Goal: Task Accomplishment & Management: Use online tool/utility

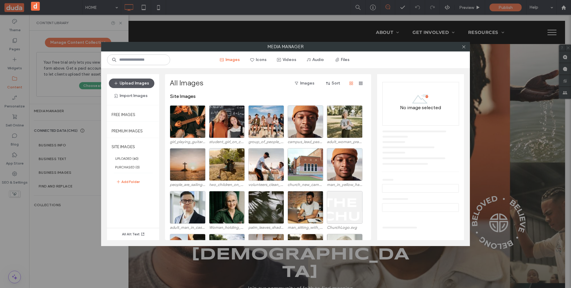
click at [139, 82] on button "Upload Images" at bounding box center [131, 83] width 45 height 10
click at [133, 99] on button "Import Images" at bounding box center [131, 96] width 44 height 10
click at [133, 112] on span "From a Site" at bounding box center [131, 111] width 21 height 6
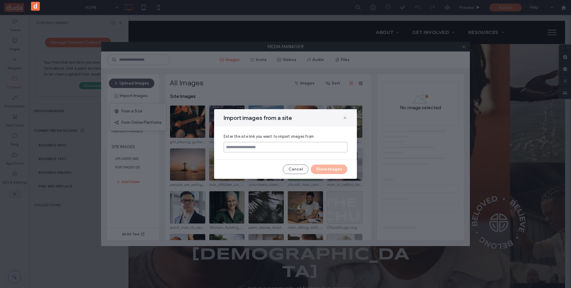
paste input "**********"
type input "**********"
click at [334, 169] on button "Show Images" at bounding box center [329, 169] width 37 height 10
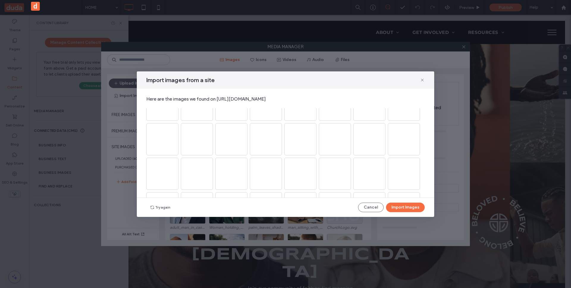
scroll to position [2598, 0]
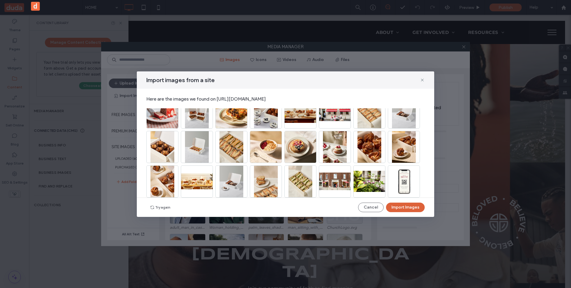
click at [403, 208] on button "Import Images" at bounding box center [405, 207] width 39 height 10
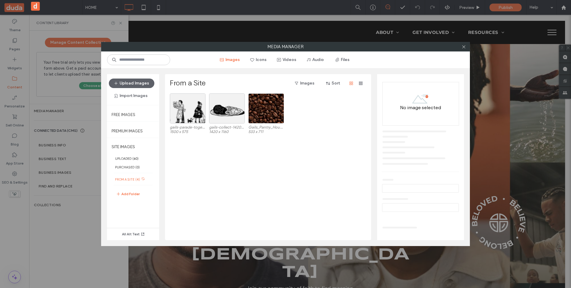
click at [142, 180] on use at bounding box center [143, 178] width 3 height 3
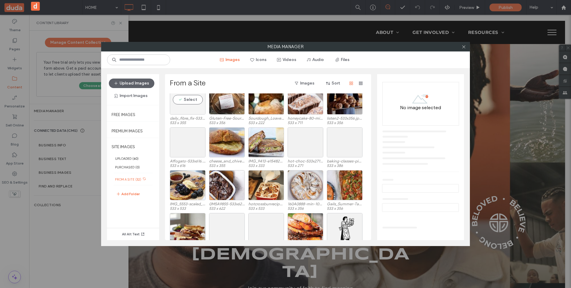
scroll to position [0, 0]
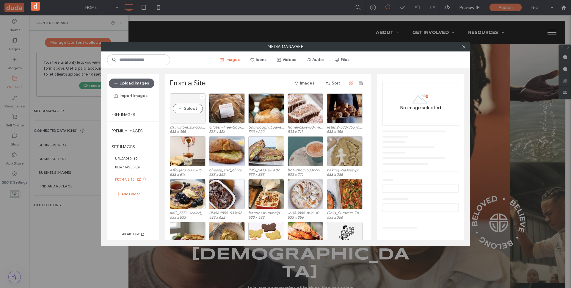
click at [194, 122] on div "Select" at bounding box center [188, 108] width 36 height 30
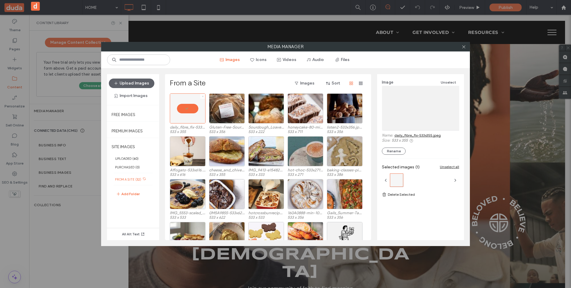
click at [202, 96] on icon at bounding box center [203, 96] width 2 height 2
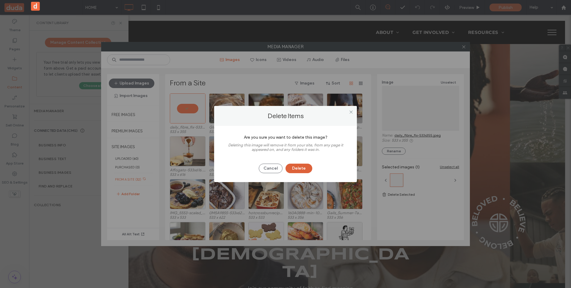
click at [293, 166] on button "Delete" at bounding box center [298, 169] width 27 height 10
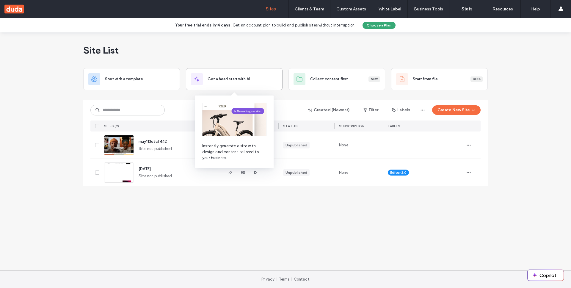
click at [236, 84] on div "Get a head start with AI" at bounding box center [234, 79] width 87 height 12
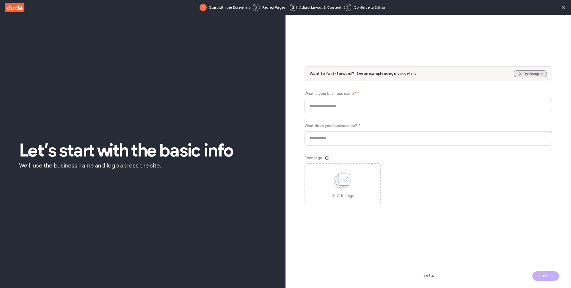
click at [534, 73] on button "Try Example" at bounding box center [529, 73] width 33 height 7
type input "*****"
type input "**********"
click at [546, 275] on button "Next" at bounding box center [545, 276] width 27 height 10
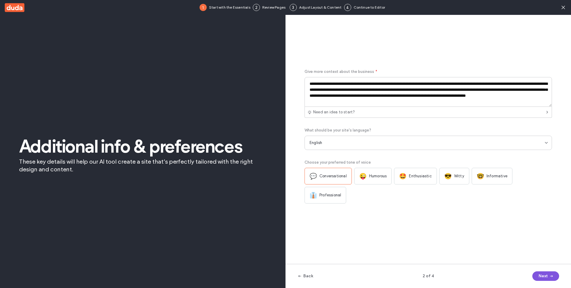
click at [546, 275] on button "Next" at bounding box center [545, 276] width 27 height 10
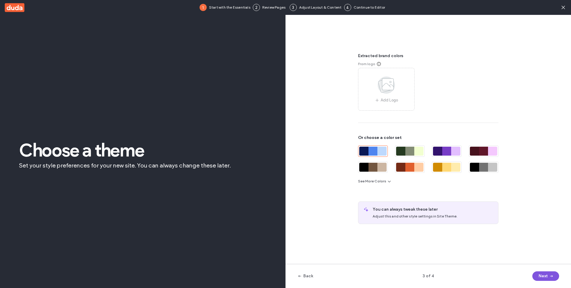
click at [546, 275] on button "Next" at bounding box center [545, 276] width 27 height 10
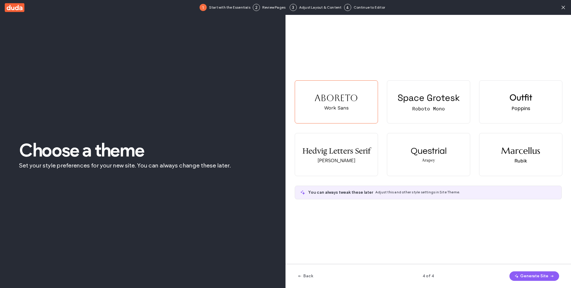
click at [546, 275] on button "Generate Site" at bounding box center [534, 276] width 50 height 10
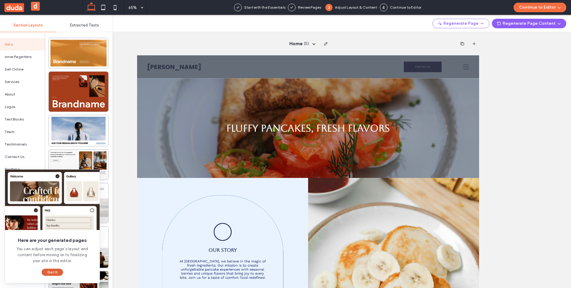
click at [48, 270] on button "Got It" at bounding box center [52, 271] width 21 height 7
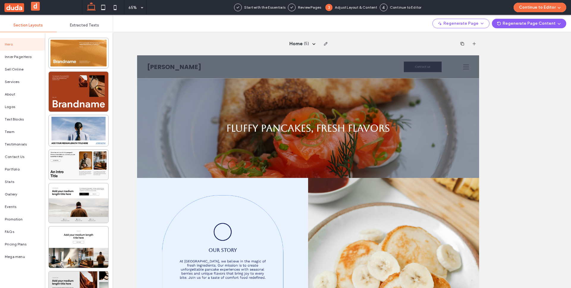
click at [293, 9] on icon at bounding box center [292, 8] width 4 height 4
click at [535, 6] on button "Continue to Editor" at bounding box center [539, 8] width 53 height 10
click at [531, 22] on div "With All Pages" at bounding box center [538, 25] width 56 height 11
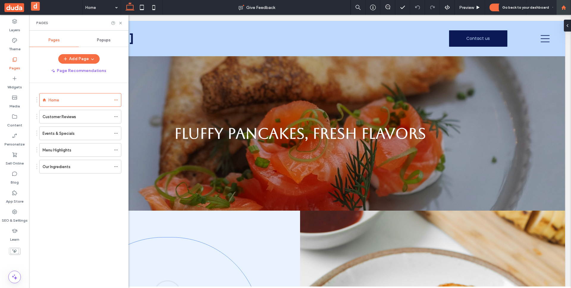
click at [564, 10] on div at bounding box center [563, 7] width 15 height 15
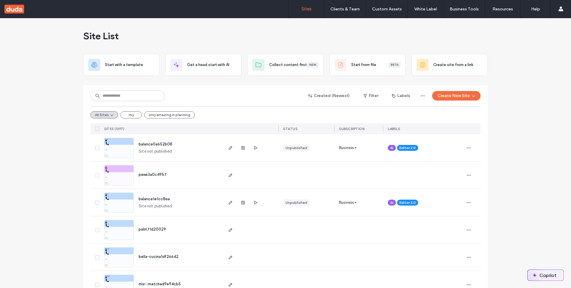
click at [536, 276] on img "button" at bounding box center [534, 275] width 5 height 5
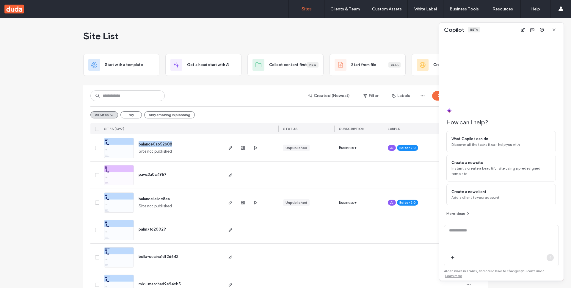
drag, startPoint x: 174, startPoint y: 144, endPoint x: 137, endPoint y: 145, distance: 37.5
click at [137, 145] on div "balance0a652b08 Site not published" at bounding box center [178, 147] width 88 height 27
copy span "balance0a652b08"
click at [484, 246] on textarea at bounding box center [501, 238] width 114 height 23
paste textarea "**********"
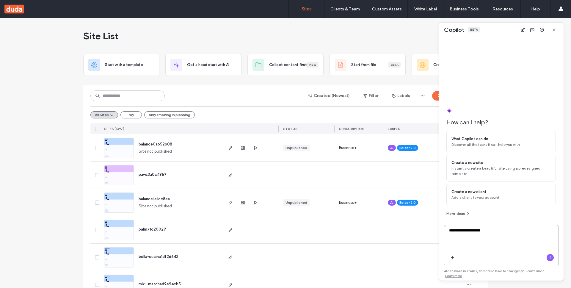
type textarea "**********"
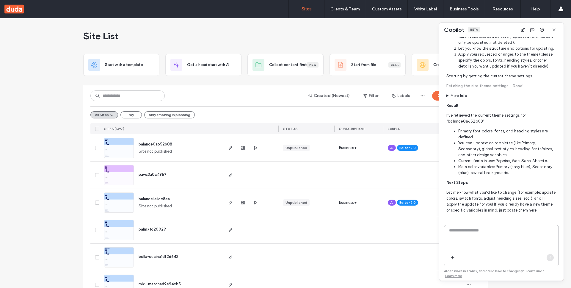
scroll to position [198, 0]
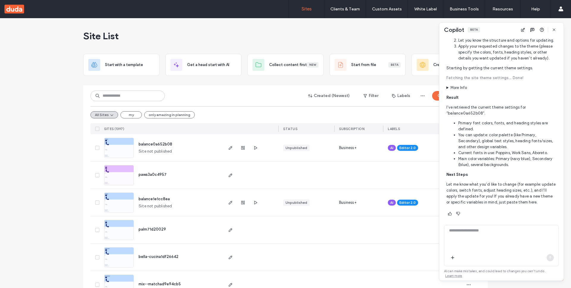
click at [473, 132] on li "Primary font colors, fonts, and heading styles are defined." at bounding box center [507, 126] width 98 height 12
click at [459, 91] on summary "More Info" at bounding box center [500, 88] width 109 height 6
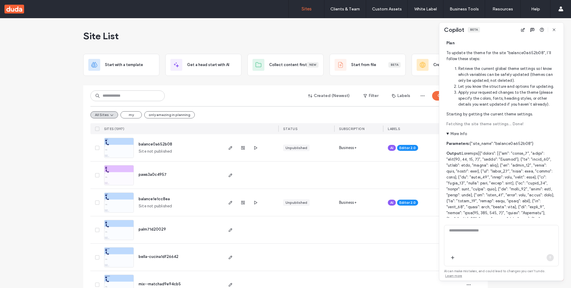
scroll to position [128, 0]
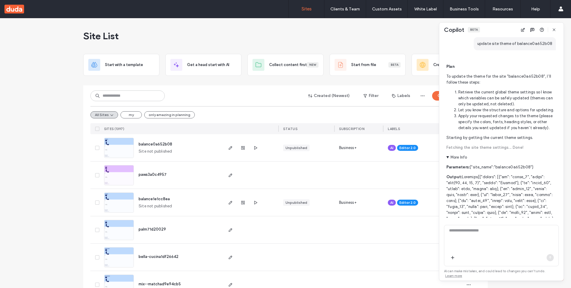
click at [453, 160] on summary "More Info" at bounding box center [500, 157] width 109 height 6
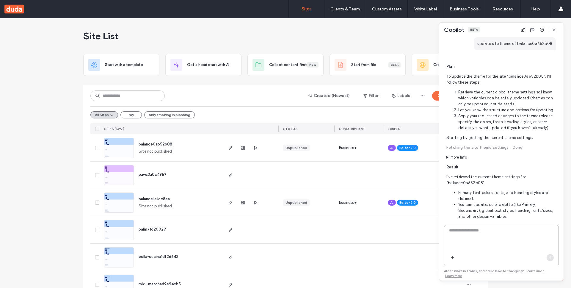
click at [485, 242] on textarea at bounding box center [501, 238] width 114 height 23
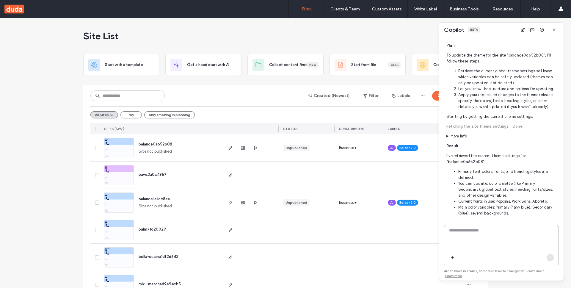
scroll to position [199, 0]
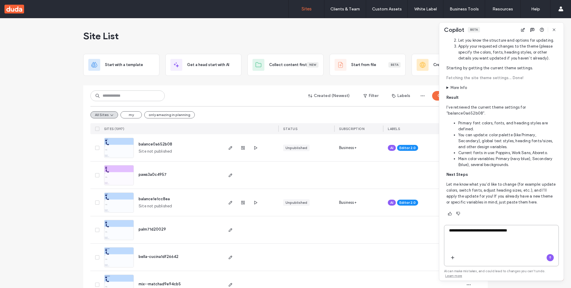
type textarea "**********"
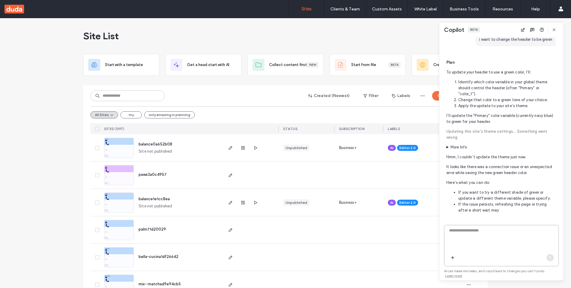
scroll to position [402, 0]
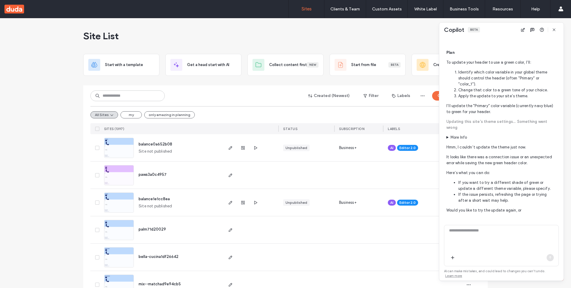
click at [456, 140] on summary "More Info" at bounding box center [500, 137] width 109 height 6
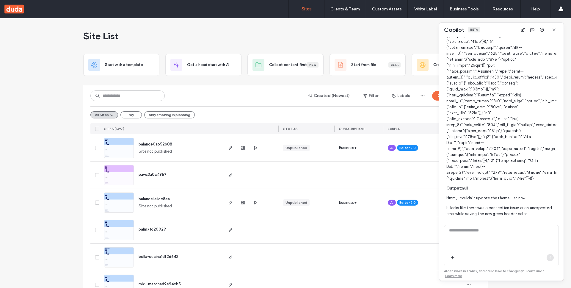
scroll to position [679, 0]
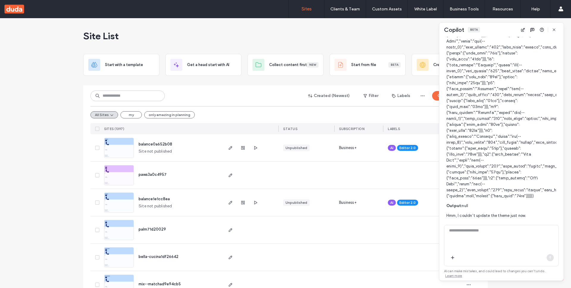
click at [463, 232] on div at bounding box center [501, 238] width 114 height 26
click at [463, 235] on textarea at bounding box center [501, 238] width 114 height 23
type textarea "*"
type textarea "*********"
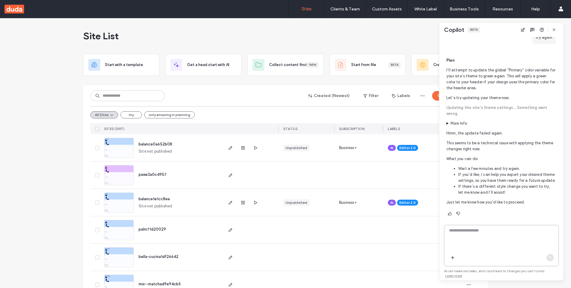
scroll to position [963, 0]
click at [464, 124] on summary "More Info" at bounding box center [500, 123] width 109 height 6
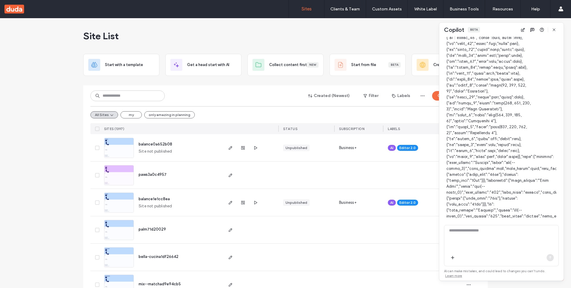
scroll to position [1112, 0]
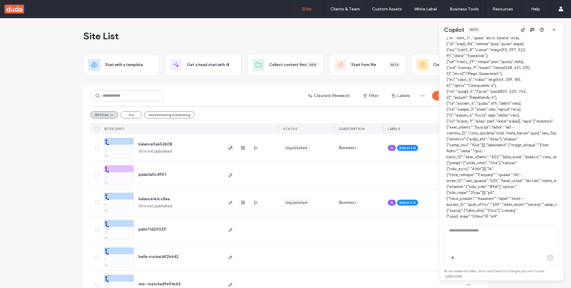
click at [228, 149] on icon "button" at bounding box center [230, 147] width 5 height 5
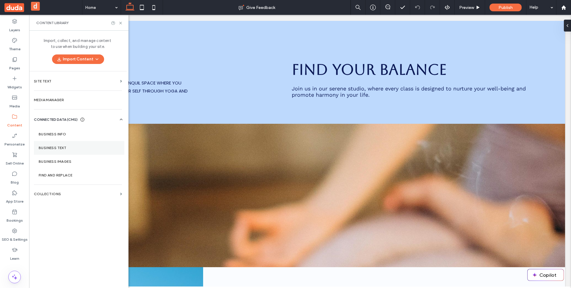
click at [80, 143] on section "Business Text" at bounding box center [79, 148] width 90 height 14
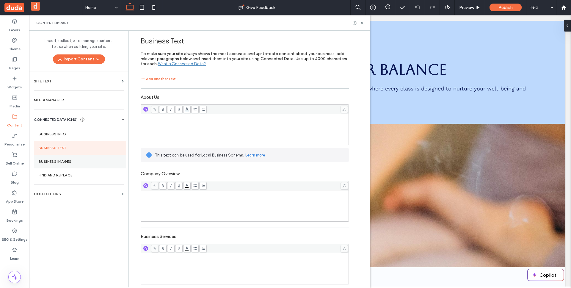
click at [96, 156] on section "Business Images" at bounding box center [80, 162] width 92 height 14
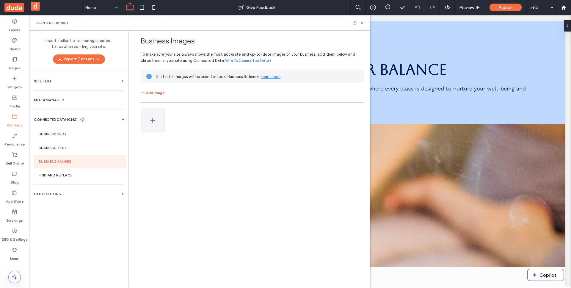
click at [149, 94] on button "Add Image" at bounding box center [153, 92] width 24 height 7
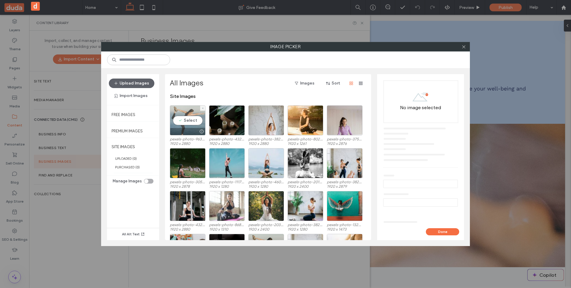
click at [204, 119] on div "Select" at bounding box center [188, 120] width 36 height 30
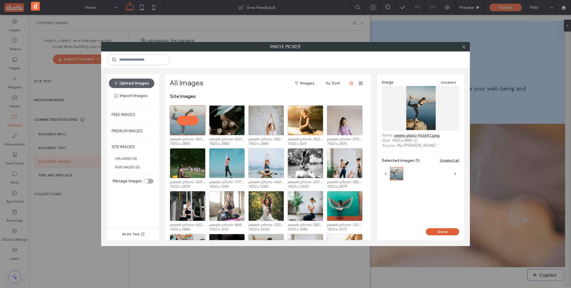
click at [453, 231] on button "Done" at bounding box center [442, 231] width 33 height 7
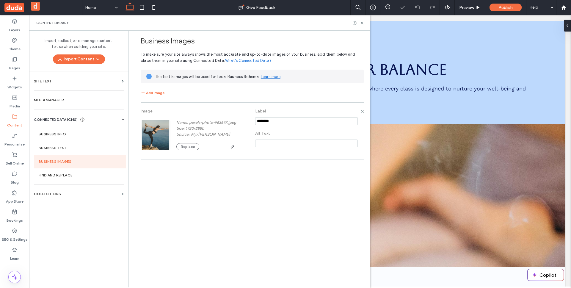
click at [277, 142] on input at bounding box center [306, 143] width 103 height 8
type input "*******"
click at [274, 157] on div "Image Name: pexels-photo-963697.jpeg Size: 1920x2880 Source: My / Tembela Bohle…" at bounding box center [252, 134] width 223 height 57
click at [362, 24] on icon at bounding box center [362, 23] width 4 height 4
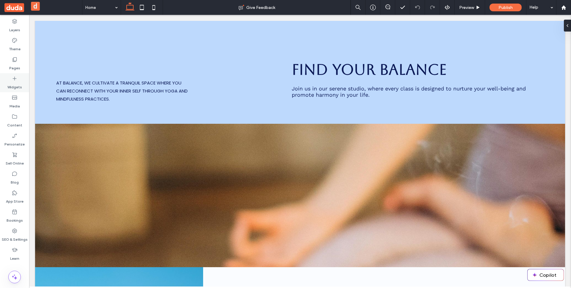
click at [7, 85] on label "Widgets" at bounding box center [14, 85] width 15 height 8
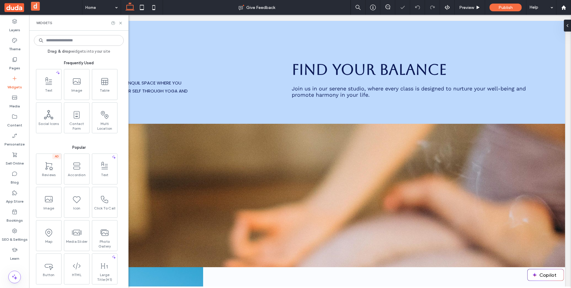
click at [87, 89] on span "Image" at bounding box center [76, 92] width 25 height 8
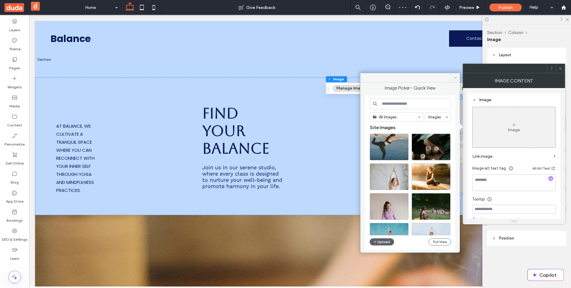
click at [458, 78] on span at bounding box center [454, 77] width 9 height 9
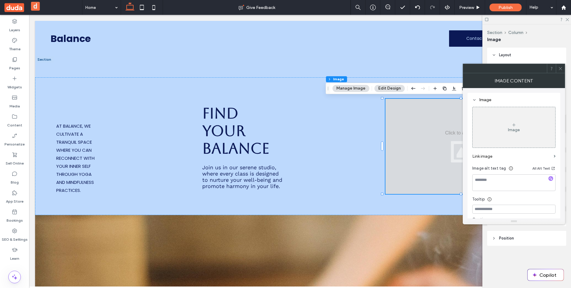
click at [557, 70] on div at bounding box center [560, 68] width 9 height 9
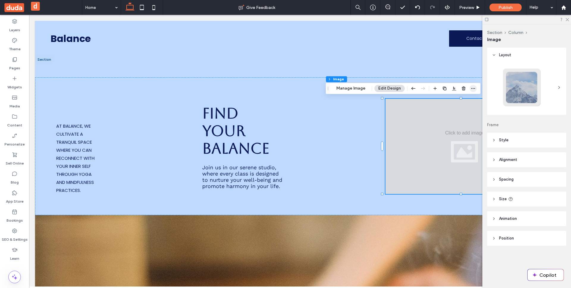
click at [471, 89] on icon "button" at bounding box center [473, 88] width 5 height 5
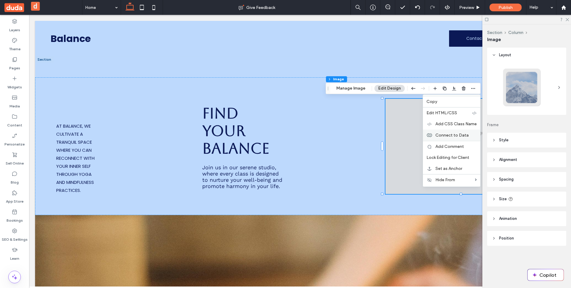
click at [458, 136] on span "Connect to Data" at bounding box center [451, 135] width 33 height 5
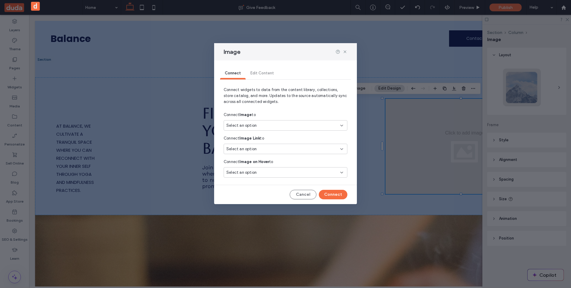
click at [260, 126] on div "Select an option" at bounding box center [281, 125] width 111 height 6
click at [261, 143] on div "Image-01" at bounding box center [285, 146] width 123 height 10
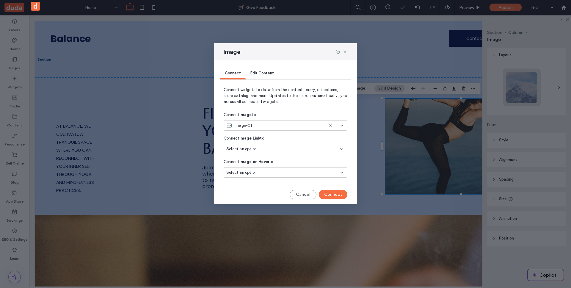
click at [260, 74] on span "Edit Content" at bounding box center [261, 73] width 23 height 4
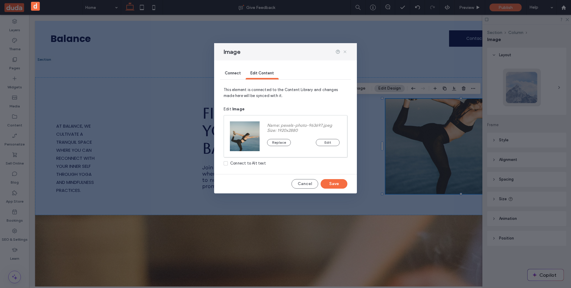
click at [344, 51] on icon at bounding box center [344, 51] width 5 height 5
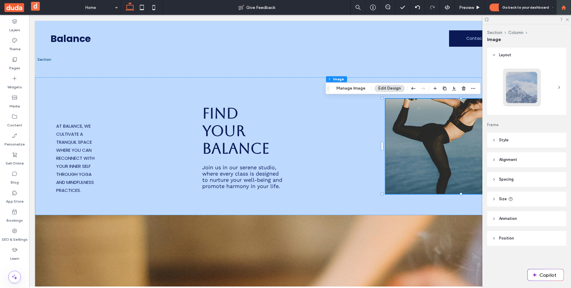
click at [565, 5] on icon at bounding box center [563, 7] width 5 height 5
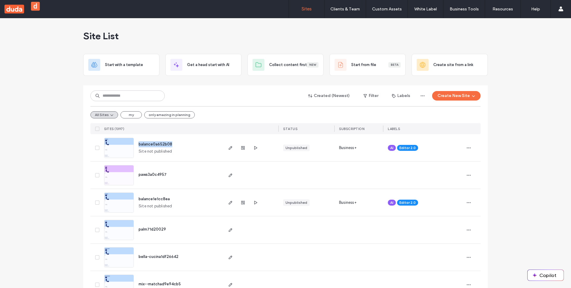
drag, startPoint x: 182, startPoint y: 148, endPoint x: 138, endPoint y: 147, distance: 44.0
click at [137, 146] on div "balance0a652b08 Site not published" at bounding box center [178, 147] width 88 height 27
copy span "balance0a652b08"
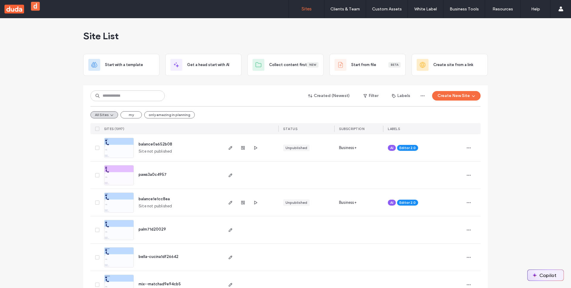
click at [546, 270] on button "Copilot" at bounding box center [545, 275] width 36 height 11
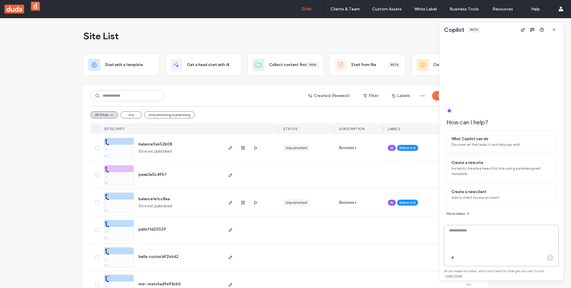
click at [499, 244] on textarea at bounding box center [501, 238] width 114 height 23
paste textarea "**********"
type textarea "**********"
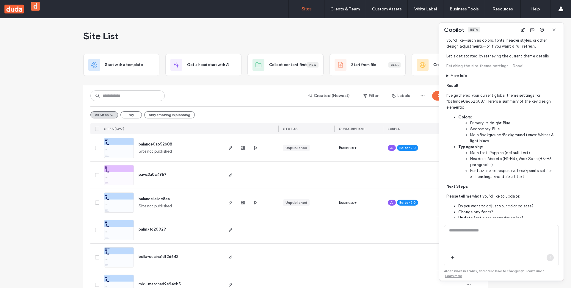
scroll to position [216, 0]
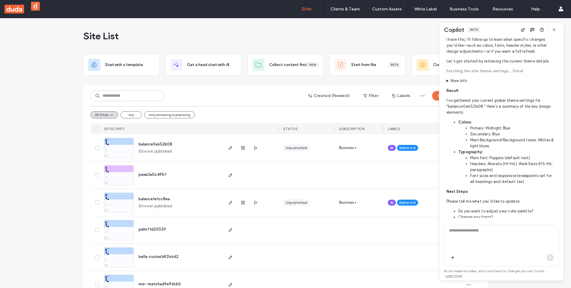
click at [447, 80] on summary "More Info" at bounding box center [500, 81] width 109 height 6
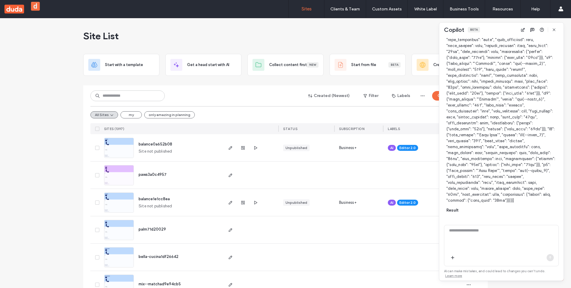
scroll to position [509, 0]
click at [515, 145] on p "Output:" at bounding box center [500, 4] width 109 height 398
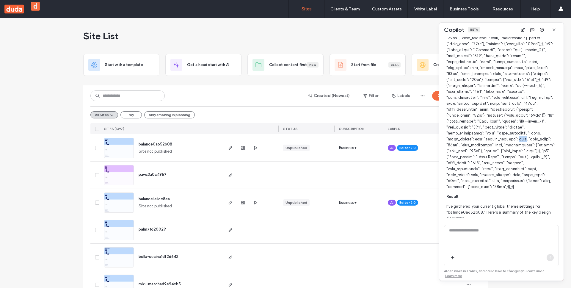
scroll to position [527, 0]
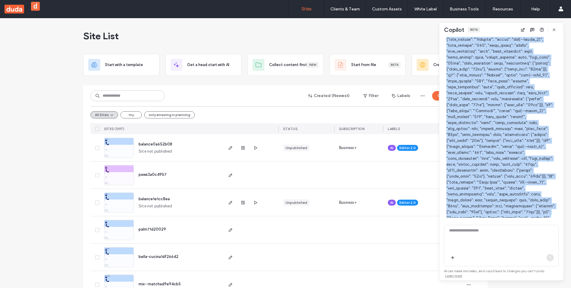
scroll to position [462, 0]
click at [471, 147] on p "Output:" at bounding box center [500, 51] width 109 height 398
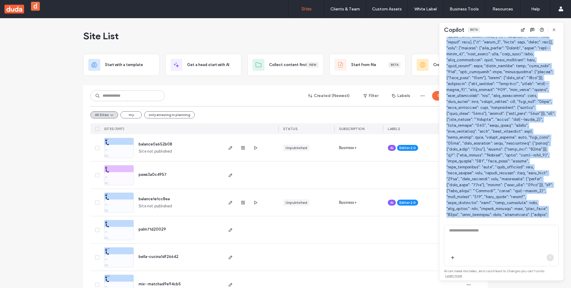
scroll to position [507, 0]
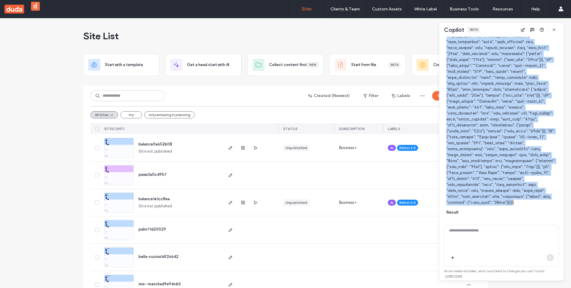
drag, startPoint x: 462, startPoint y: 134, endPoint x: 503, endPoint y: 197, distance: 74.8
click at [503, 197] on p "Output:" at bounding box center [500, 6] width 109 height 398
copy p "Optional[{"colors": [{"id": "color_1", "value": "rgba(11, 25, 86, 1)", "label":…"
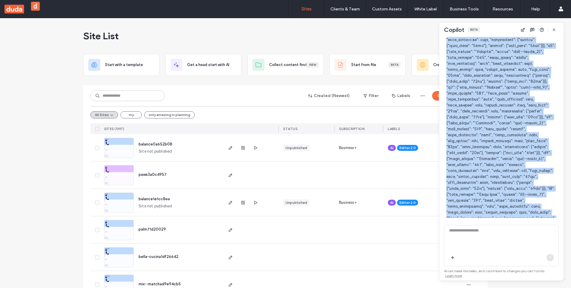
scroll to position [448, 0]
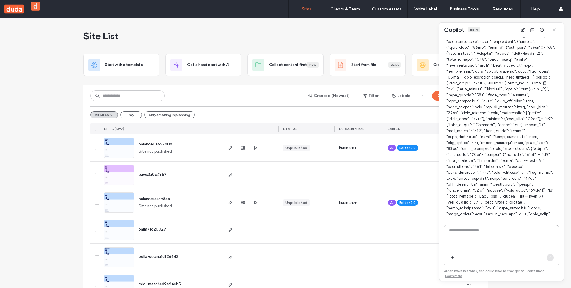
click at [486, 239] on textarea at bounding box center [501, 238] width 114 height 23
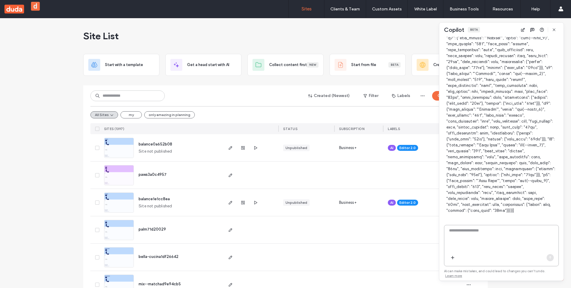
scroll to position [511, 0]
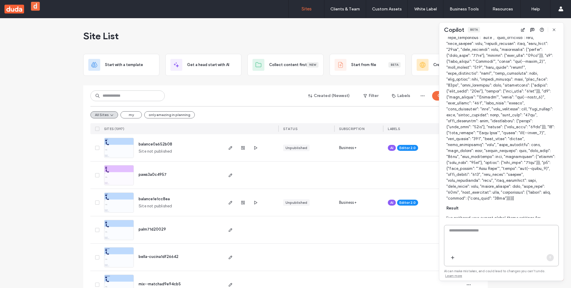
click at [491, 239] on textarea at bounding box center [501, 238] width 114 height 23
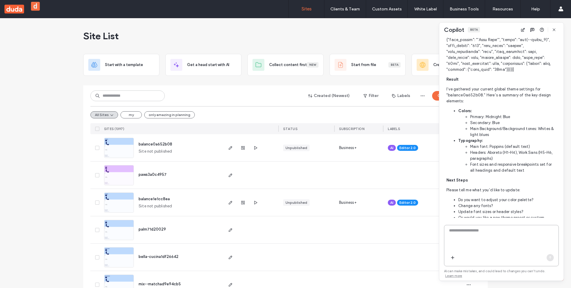
scroll to position [666, 0]
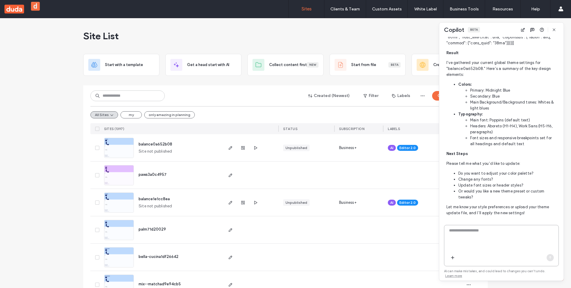
click at [482, 238] on textarea at bounding box center [501, 238] width 114 height 23
click at [486, 246] on textarea at bounding box center [501, 238] width 114 height 23
type textarea "**********"
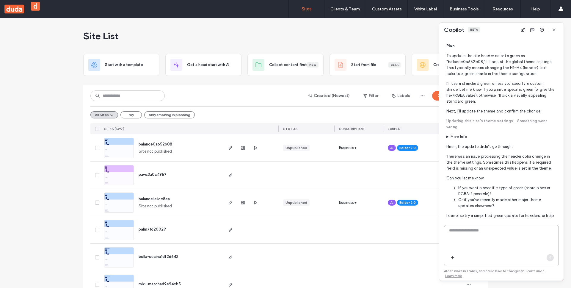
scroll to position [895, 0]
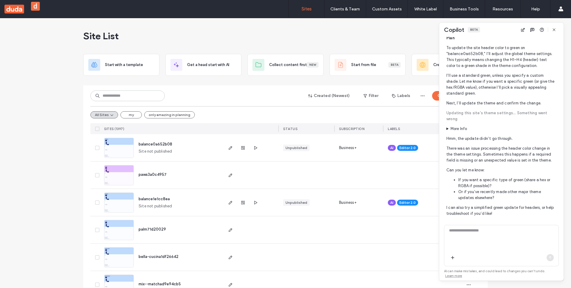
click at [458, 126] on summary "More Info" at bounding box center [500, 129] width 109 height 6
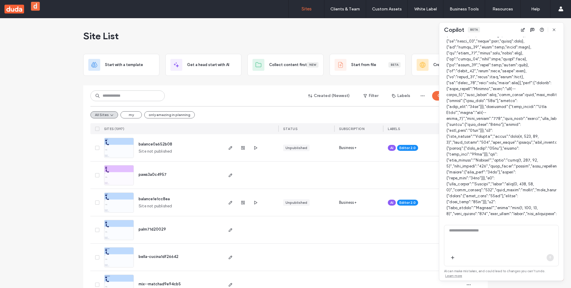
scroll to position [1236, 0]
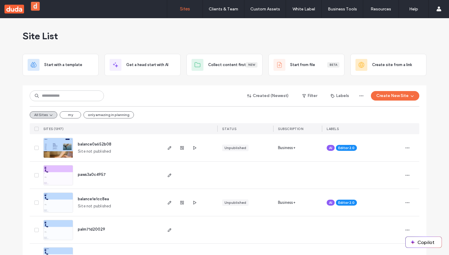
scroll to position [30, 0]
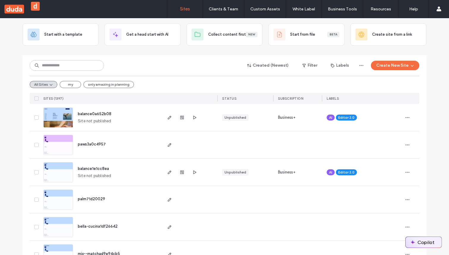
click at [421, 242] on button "Copilot" at bounding box center [424, 242] width 36 height 11
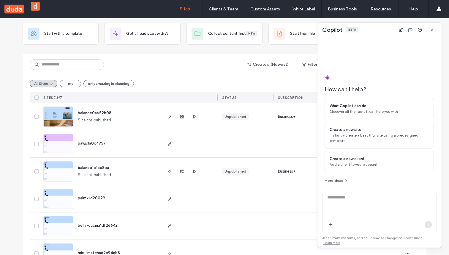
scroll to position [32, 0]
click at [336, 213] on textarea at bounding box center [380, 205] width 114 height 23
